Goal: Task Accomplishment & Management: Use online tool/utility

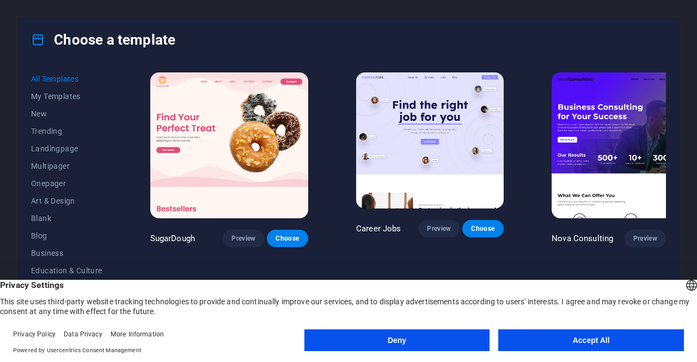
click at [567, 340] on button "Accept All" at bounding box center [591, 340] width 186 height 22
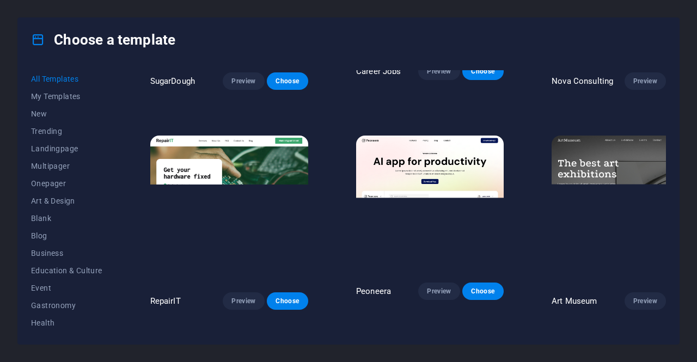
scroll to position [163, 0]
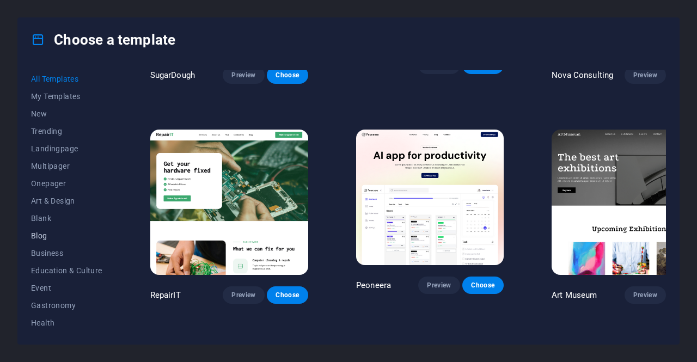
click at [35, 231] on span "Blog" at bounding box center [66, 235] width 71 height 9
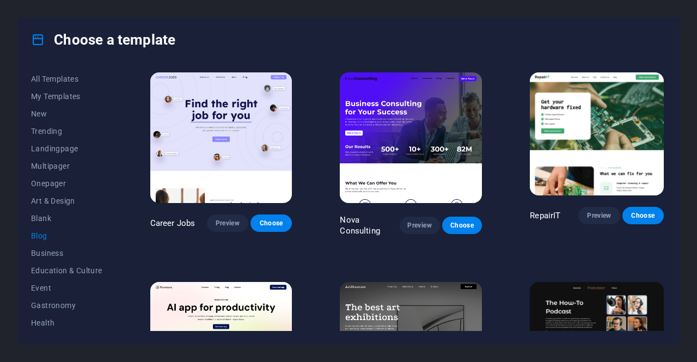
click at [37, 233] on span "Blog" at bounding box center [66, 235] width 71 height 9
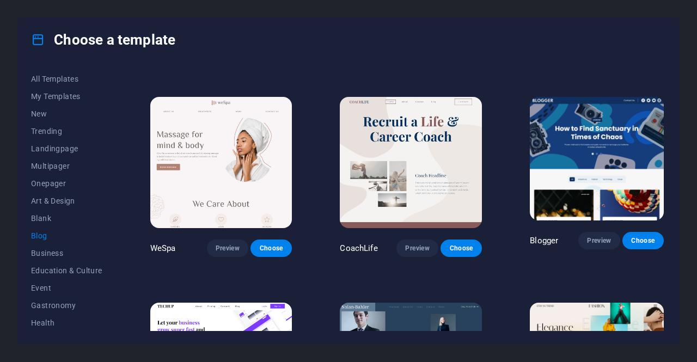
scroll to position [817, 0]
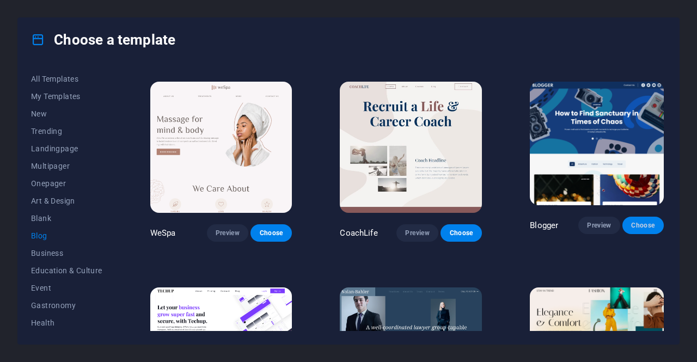
click at [640, 221] on span "Choose" at bounding box center [643, 225] width 24 height 9
